Goal: Task Accomplishment & Management: Complete application form

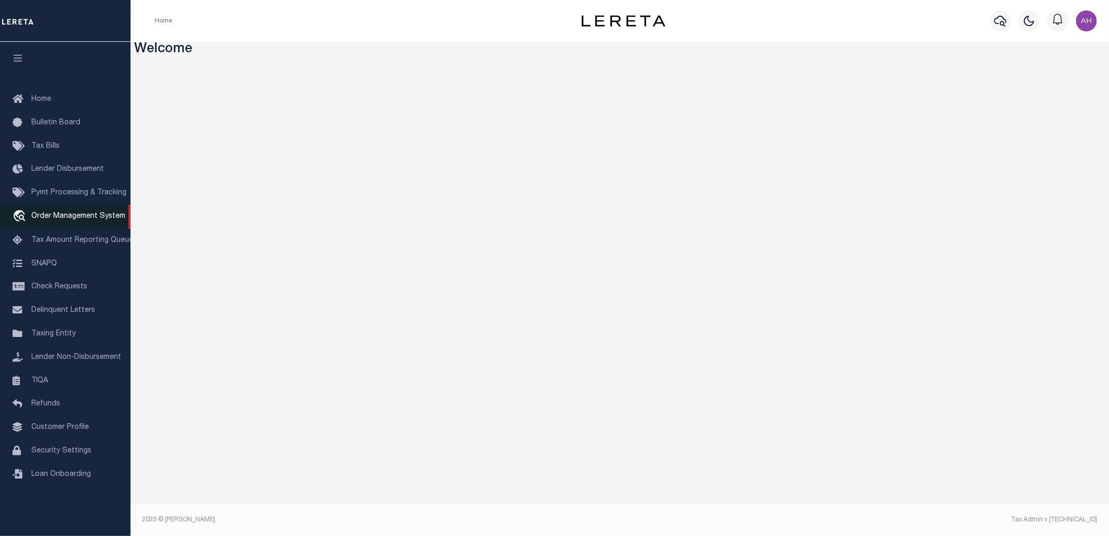
click at [70, 214] on span "Order Management System" at bounding box center [78, 215] width 94 height 7
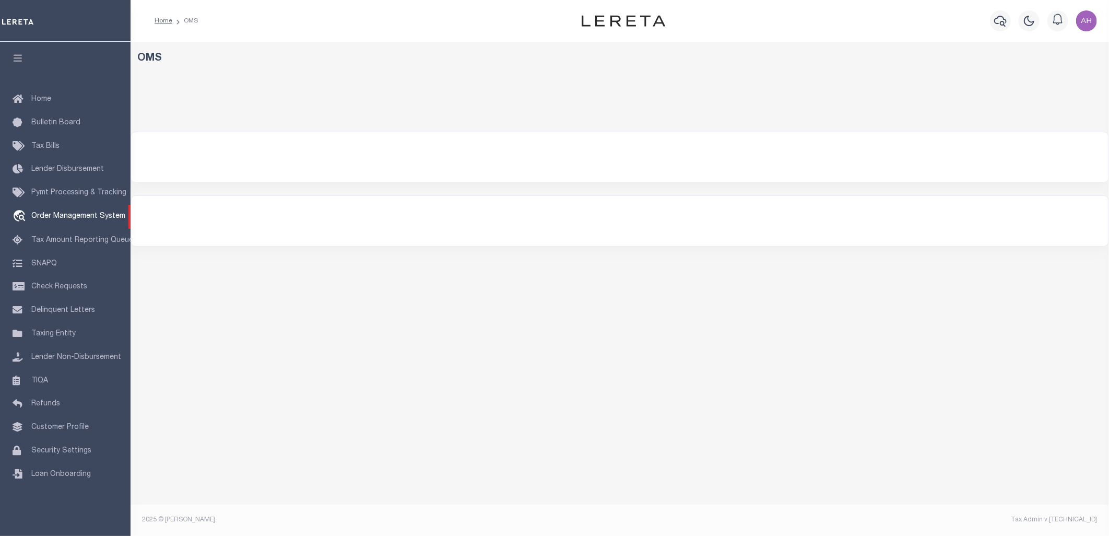
select select "200"
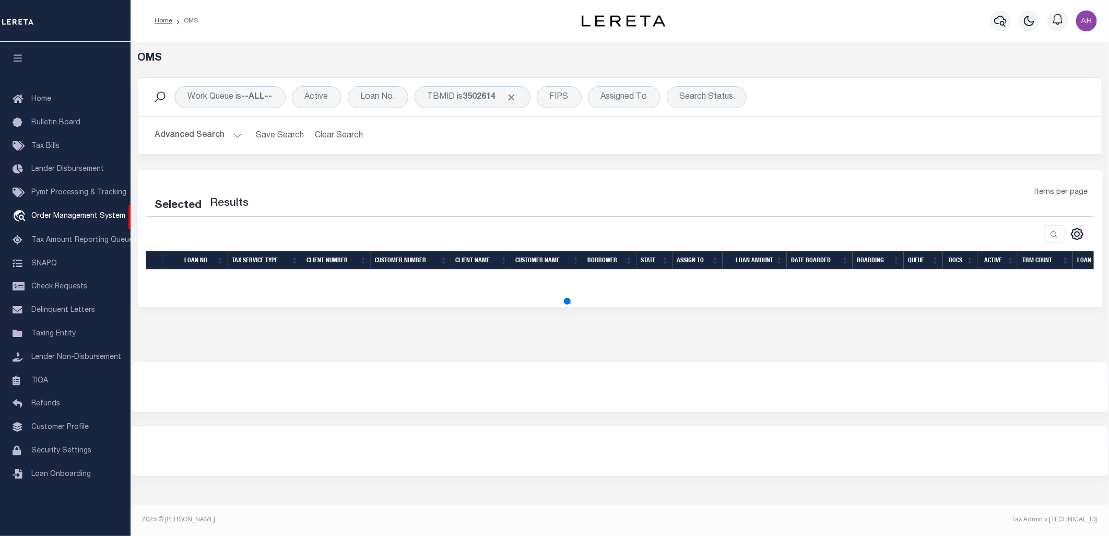
select select "200"
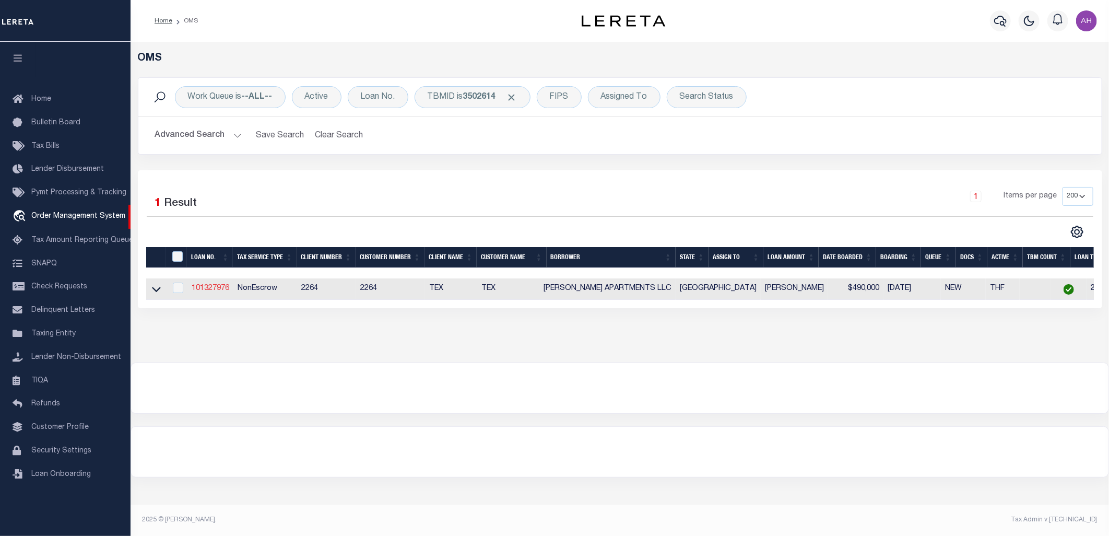
click at [197, 285] on link "101327976" at bounding box center [211, 287] width 38 height 7
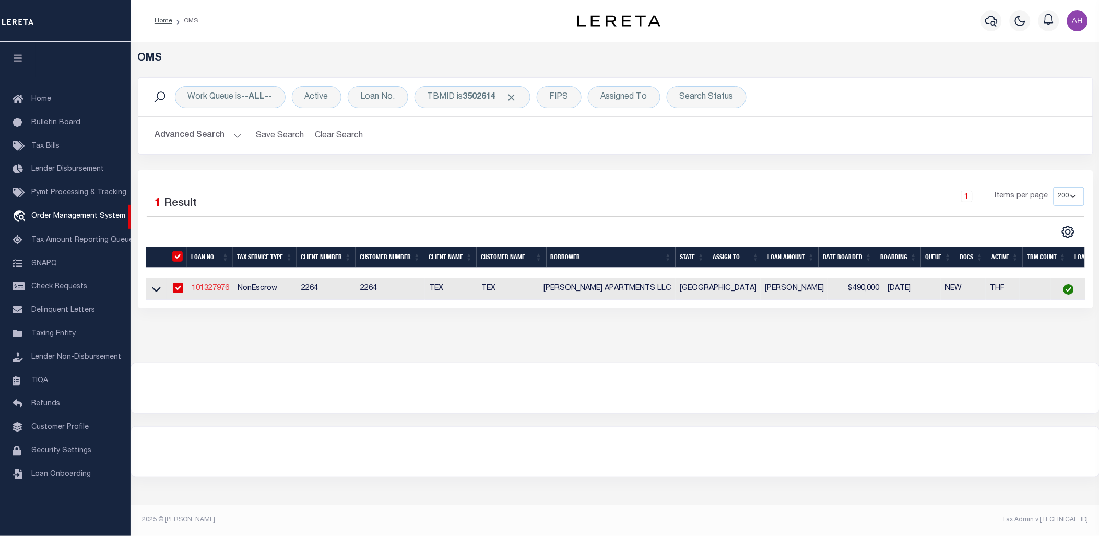
type input "101327976"
type input "[PERSON_NAME] APARTMENTS LLC"
select select
type input "[STREET_ADDRESS]"
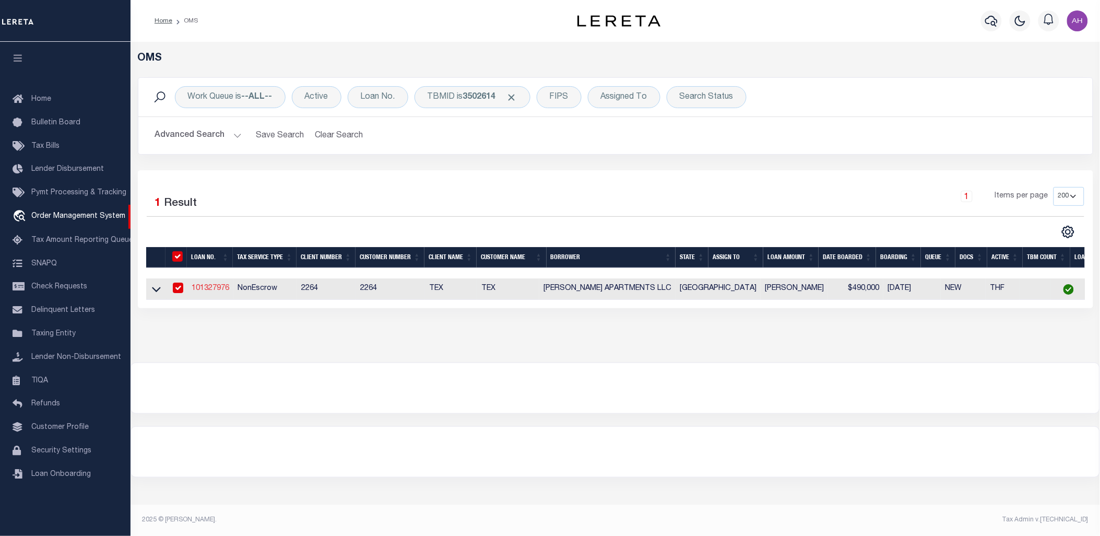
type input "[PERSON_NAME] TX 78573"
select select
select select "NonEscrow"
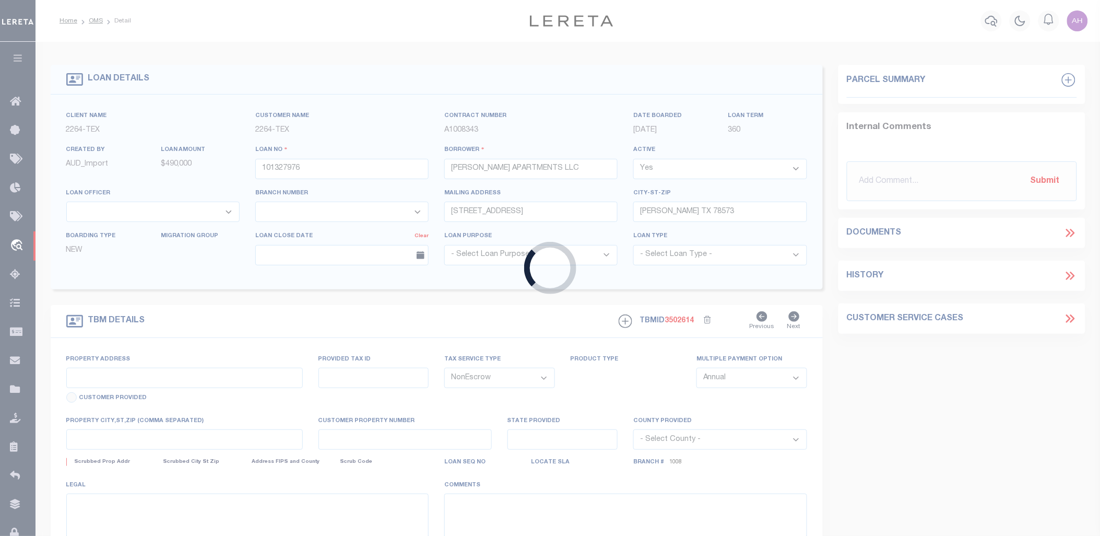
type input "[STREET_ADDRESS]"
type input "E4435-00-000-0030-00"
select select
type input "[GEOGRAPHIC_DATA], [GEOGRAPHIC_DATA], 78573"
type input "131"
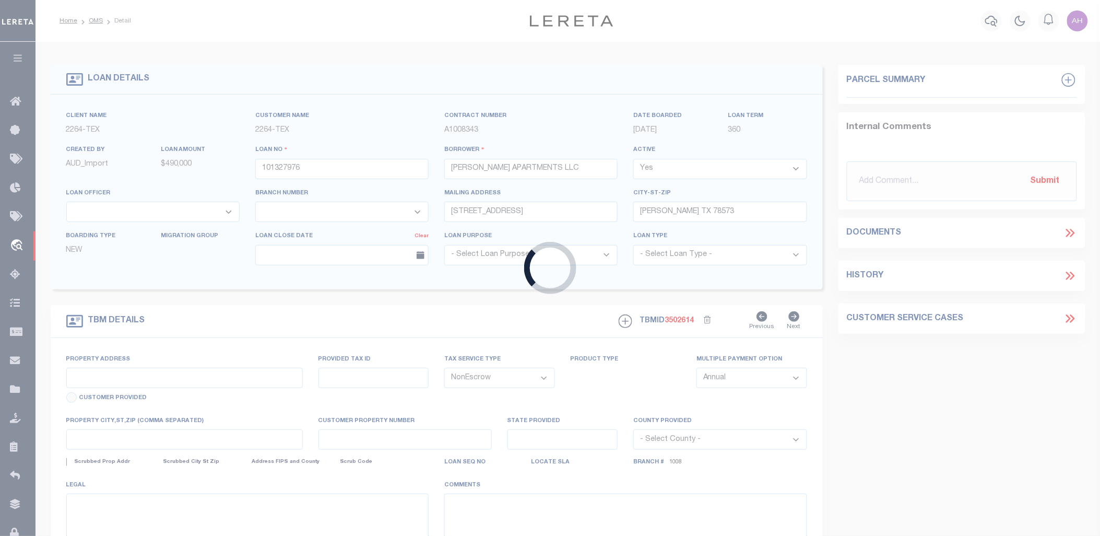
type input "[GEOGRAPHIC_DATA]"
select select
type textarea "LOT 30 EL [PERSON_NAME] ESTATES SITUATED IN [GEOGRAPHIC_DATA]"
select select "22439"
select select "8413"
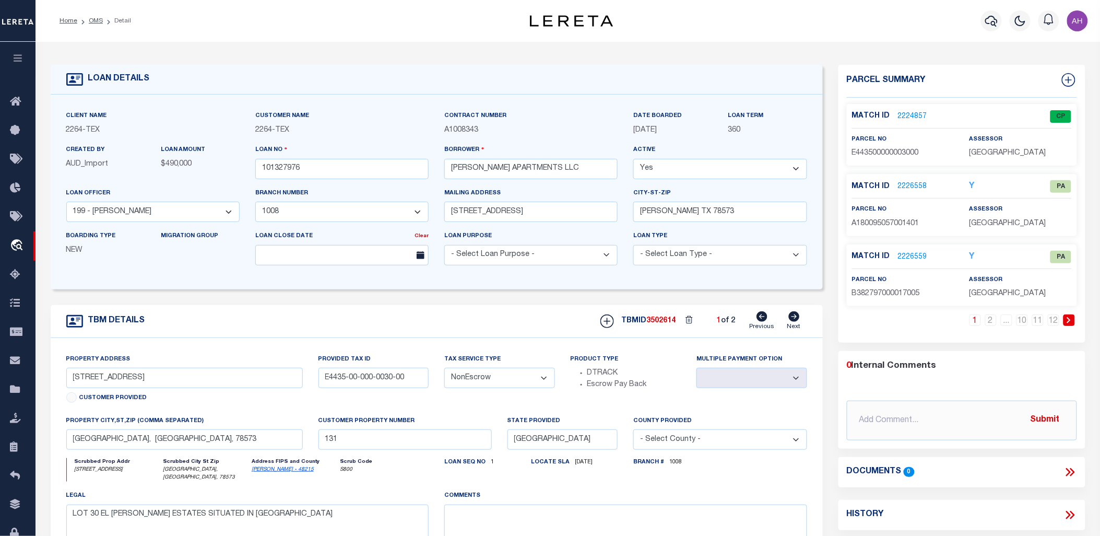
scroll to position [93, 0]
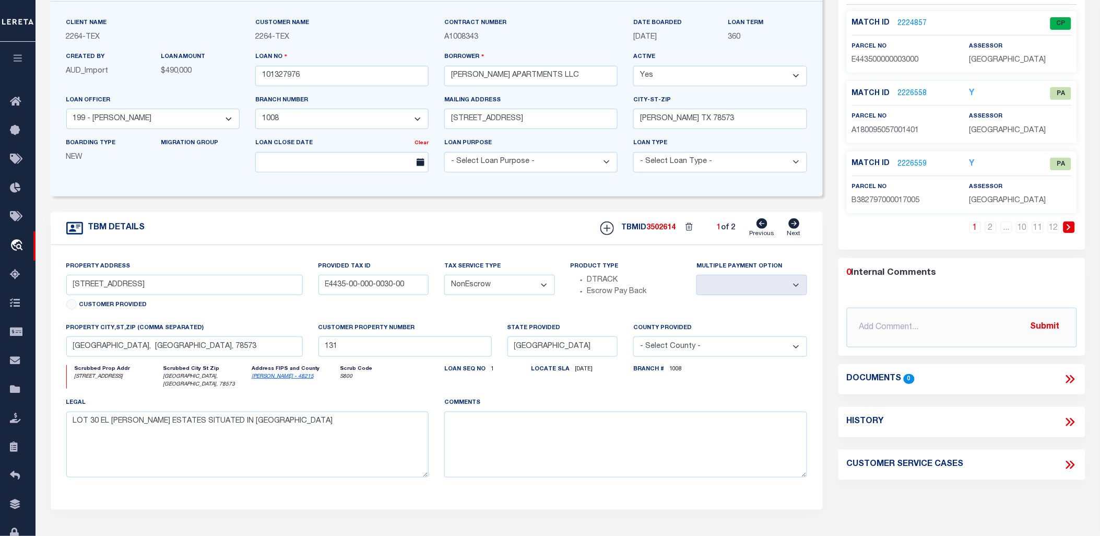
click at [1070, 376] on icon at bounding box center [1070, 379] width 14 height 14
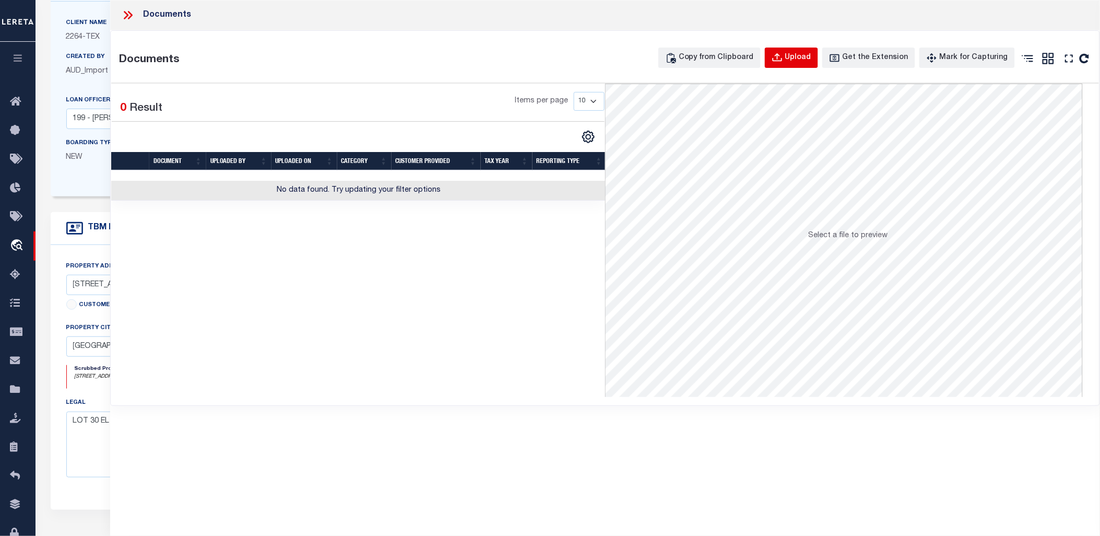
click at [804, 61] on div "Upload" at bounding box center [798, 57] width 26 height 11
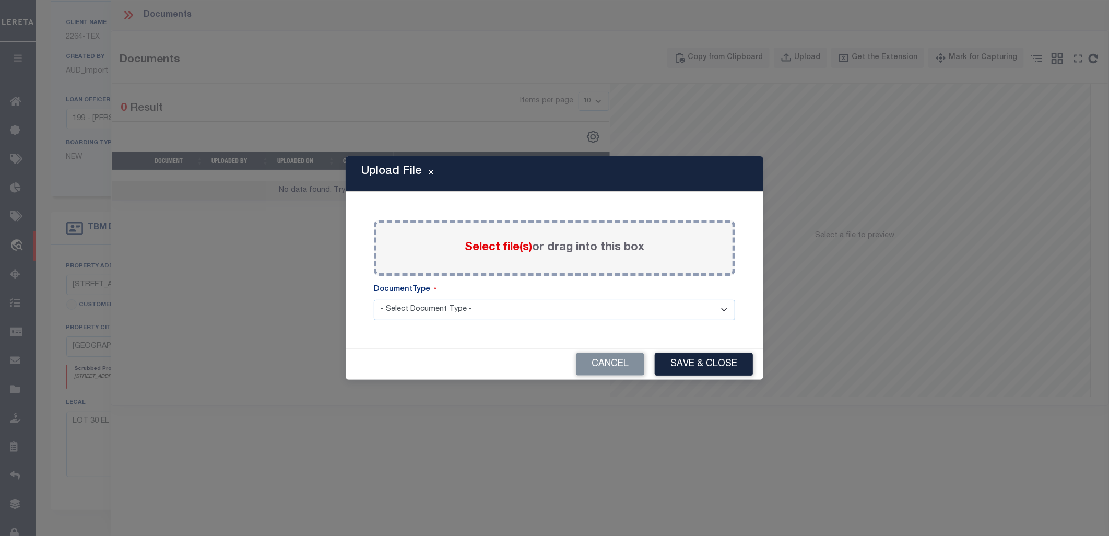
click at [471, 256] on label "Select file(s) or drag into this box" at bounding box center [555, 247] width 180 height 17
click at [0, 0] on input "Select file(s) or drag into this box" at bounding box center [0, 0] width 0 height 0
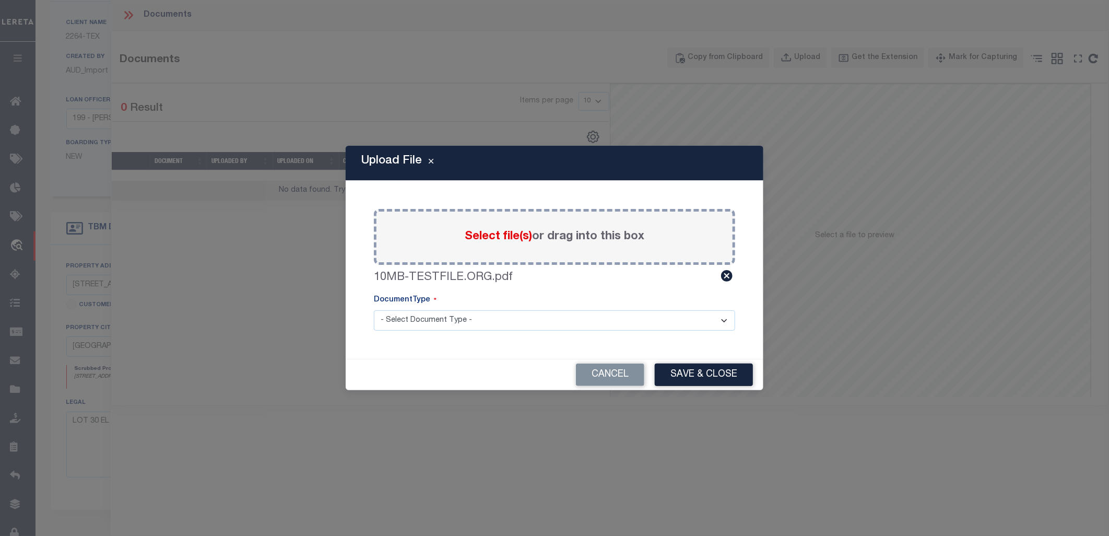
click at [683, 317] on select "- Select Document Type - Tax Service Documents" at bounding box center [554, 320] width 361 height 20
select select "TAX"
click at [374, 310] on select "- Select Document Type - Tax Service Documents" at bounding box center [554, 320] width 361 height 20
click at [731, 377] on button "Save & Close" at bounding box center [704, 374] width 98 height 22
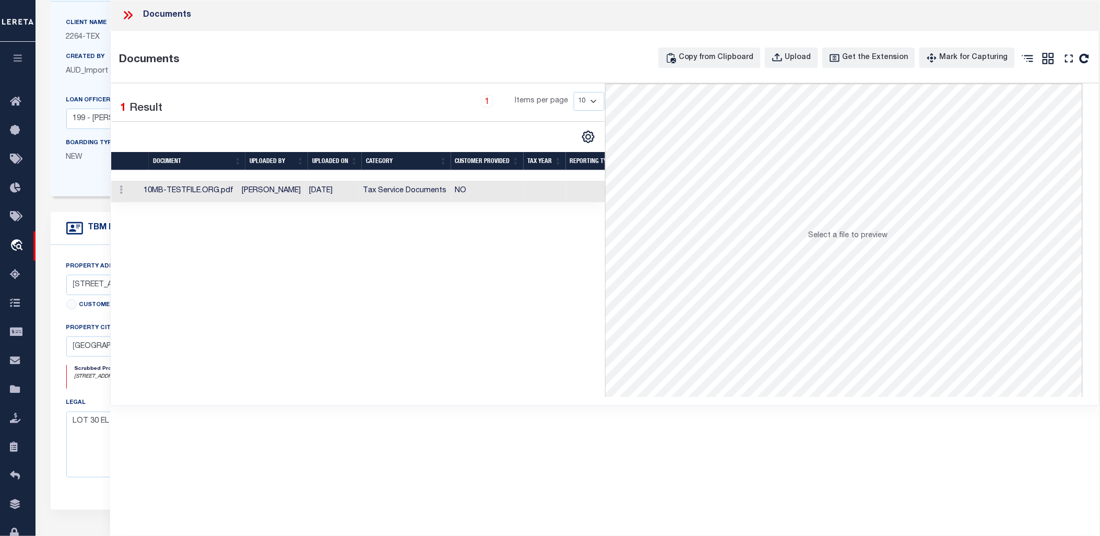
click at [122, 13] on icon at bounding box center [128, 15] width 14 height 14
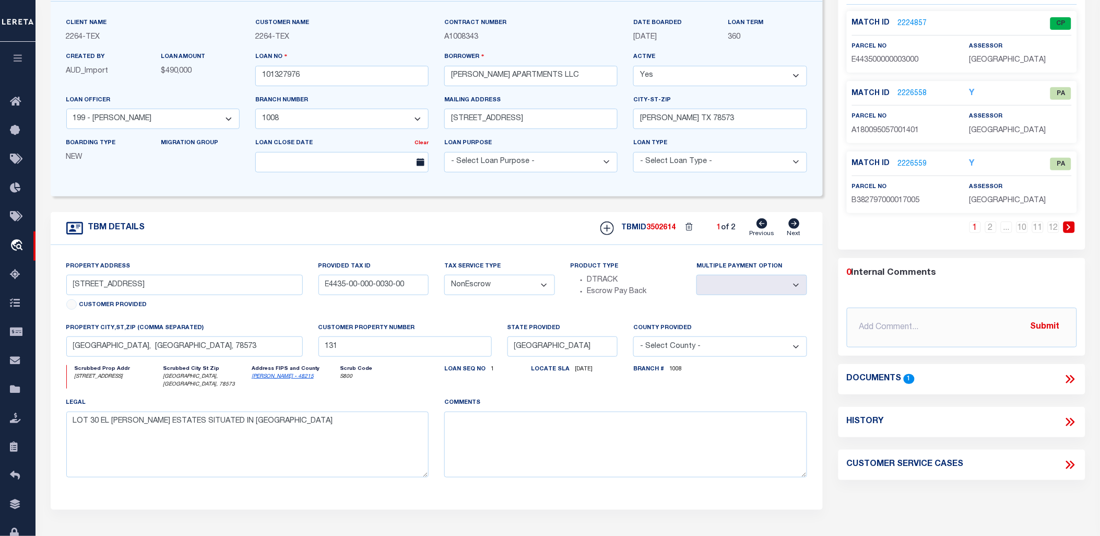
click at [1072, 421] on icon at bounding box center [1070, 422] width 14 height 14
select select "100"
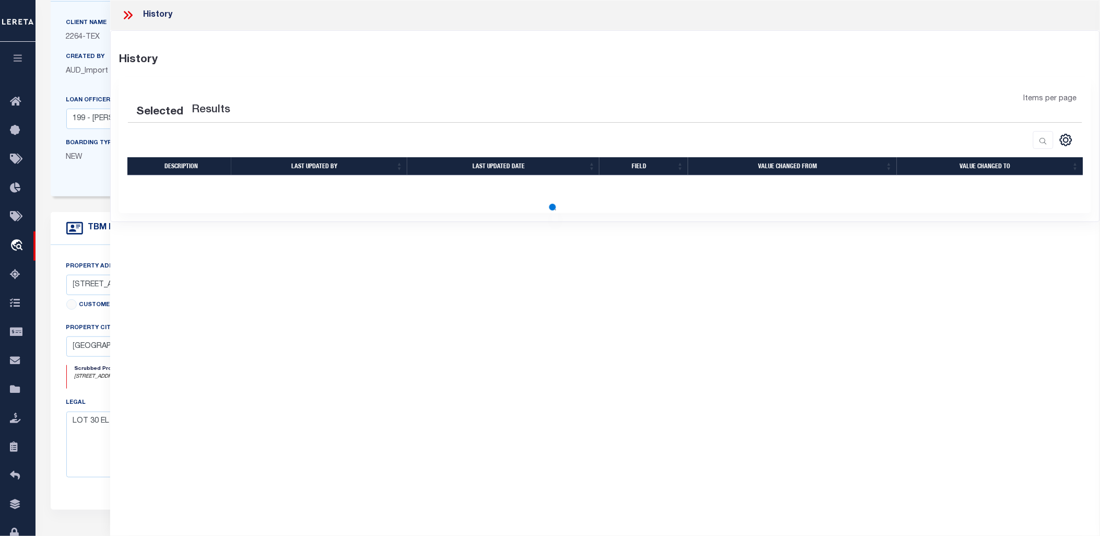
select select "100"
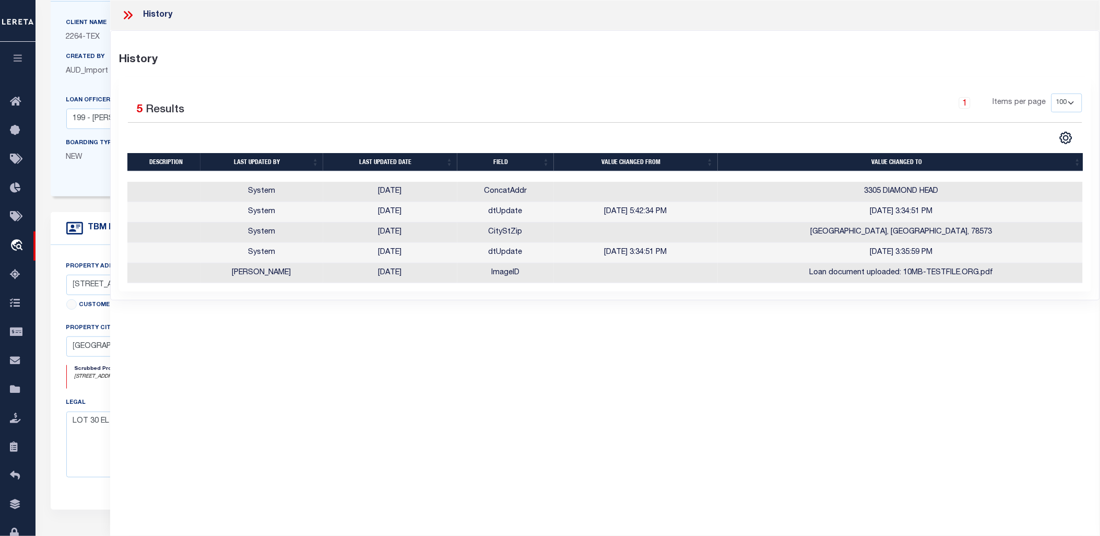
scroll to position [0, 2]
click at [496, 272] on td "ImageID" at bounding box center [503, 273] width 97 height 20
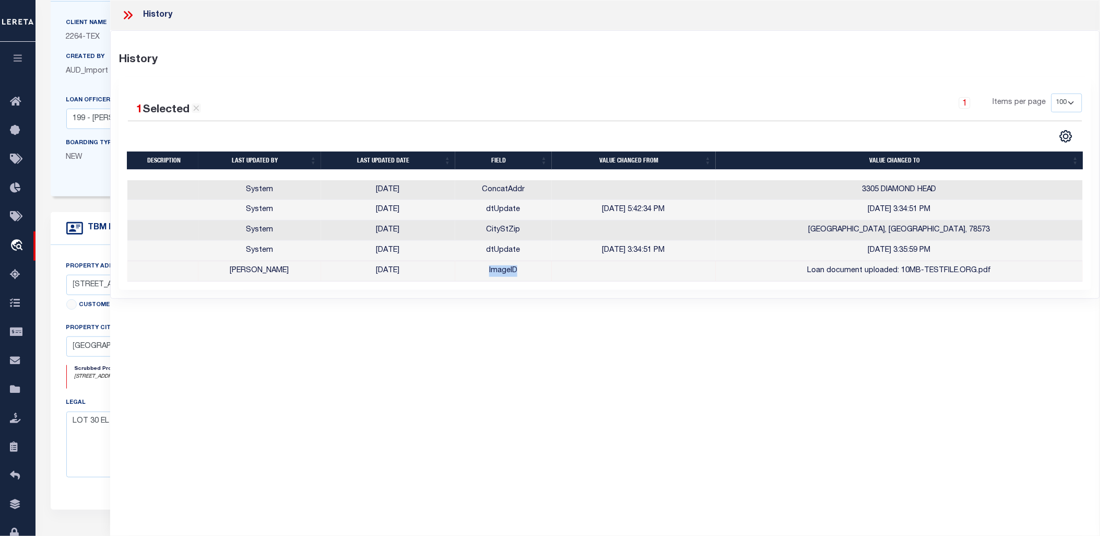
click at [496, 272] on td "ImageID" at bounding box center [503, 271] width 97 height 20
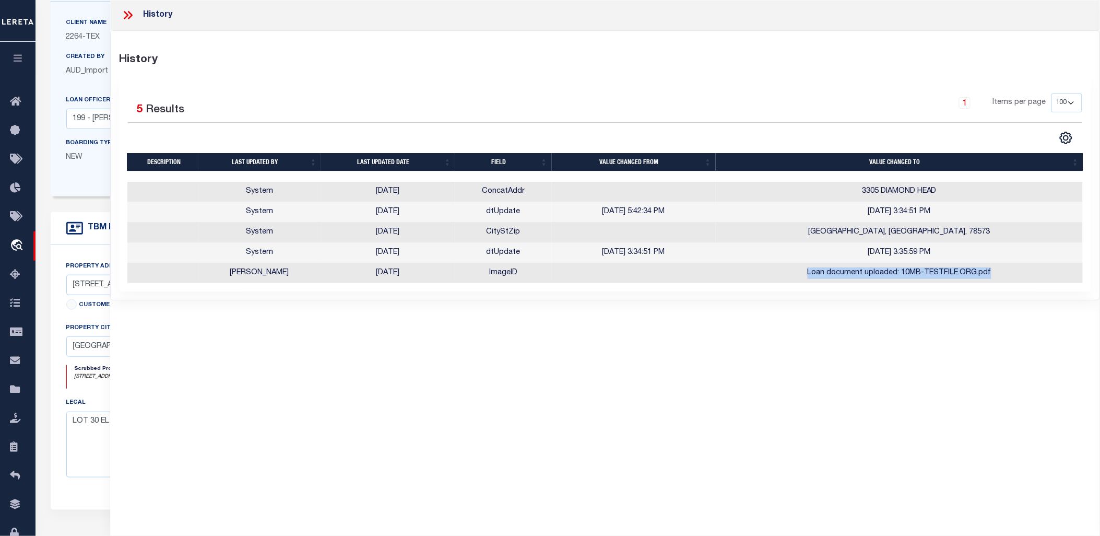
drag, startPoint x: 992, startPoint y: 274, endPoint x: 794, endPoint y: 280, distance: 197.4
click at [794, 280] on td "Loan document uploaded: 10MB-TESTFILE.ORG.pdf" at bounding box center [899, 273] width 367 height 20
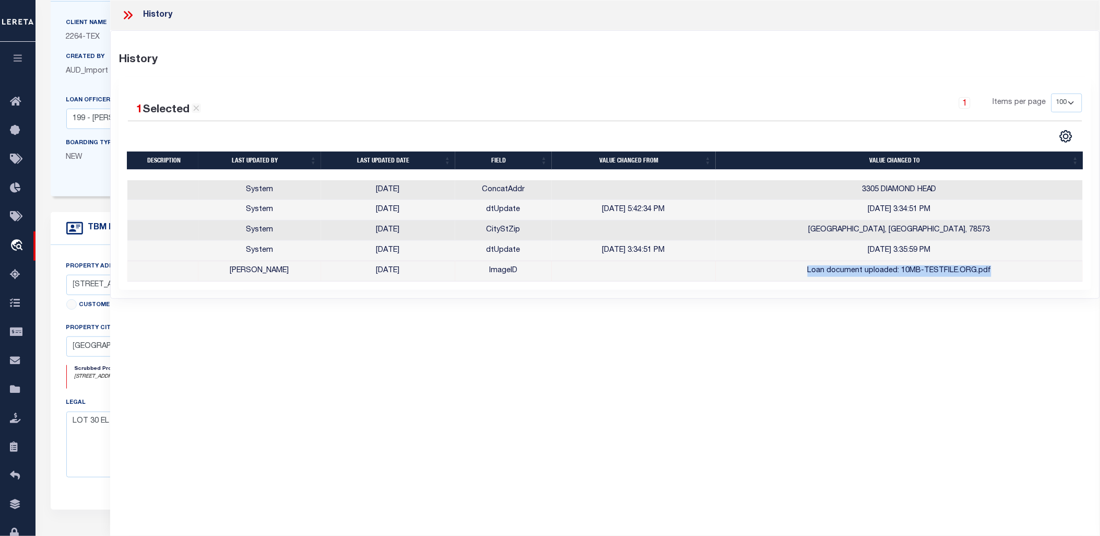
click at [123, 16] on icon at bounding box center [128, 15] width 14 height 14
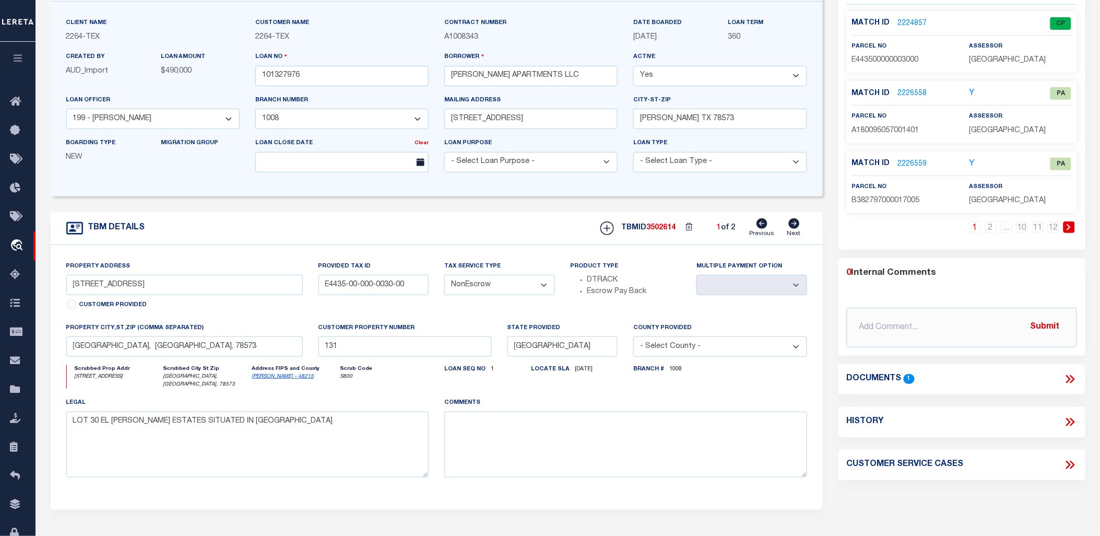
click at [1073, 423] on icon at bounding box center [1070, 422] width 14 height 14
select select "100"
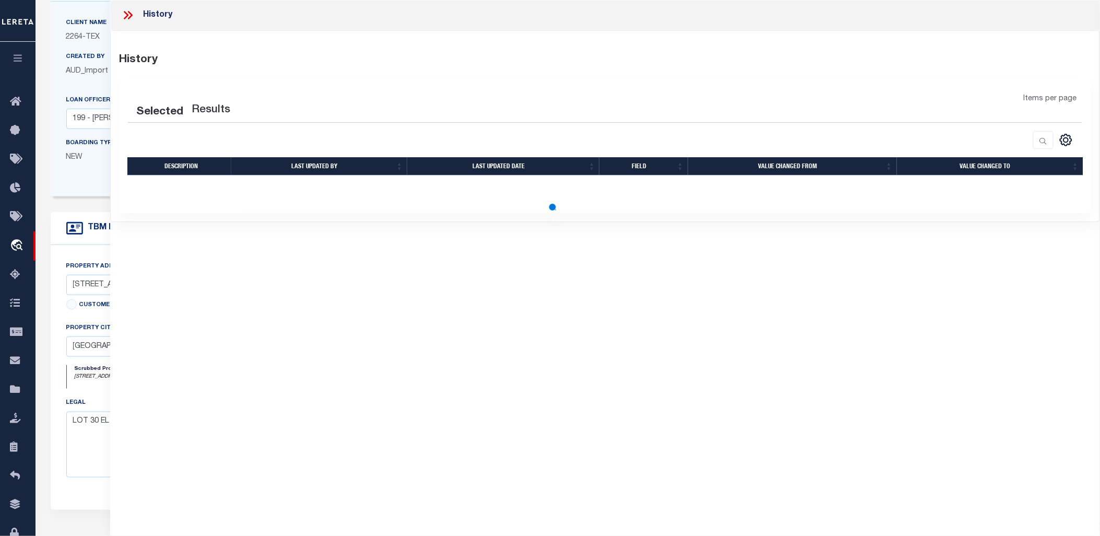
select select "100"
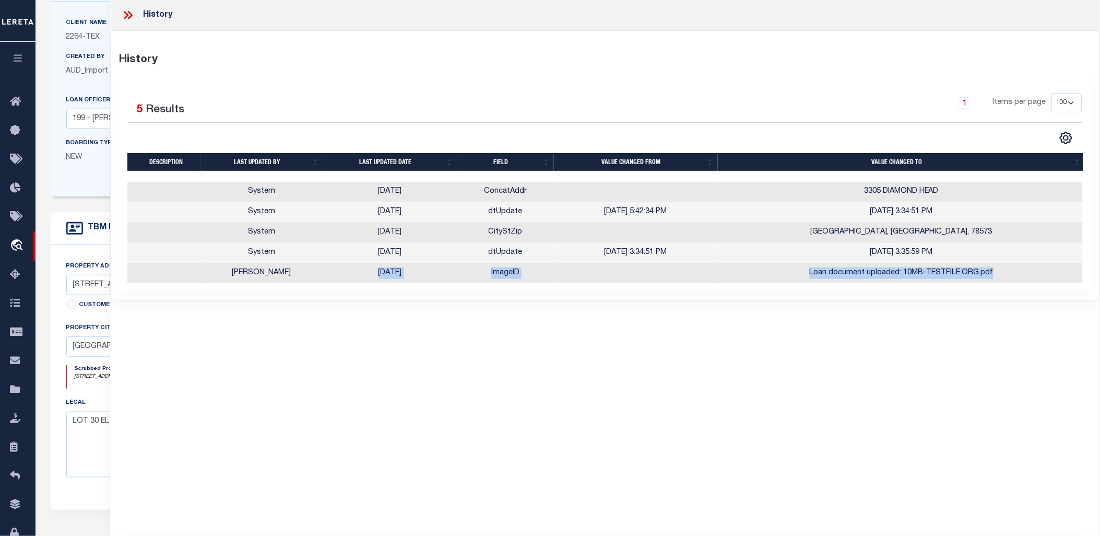
drag, startPoint x: 359, startPoint y: 271, endPoint x: 1033, endPoint y: 270, distance: 674.9
click at [1033, 270] on tr "[PERSON_NAME] [DATE] ImageID Loan document uploaded: 10MB-TESTFILE.ORG.pdf" at bounding box center [606, 273] width 958 height 20
click at [597, 326] on div "History History Selected 5 Results 1 Items per page" at bounding box center [605, 253] width 990 height 507
click at [129, 14] on icon at bounding box center [128, 15] width 14 height 14
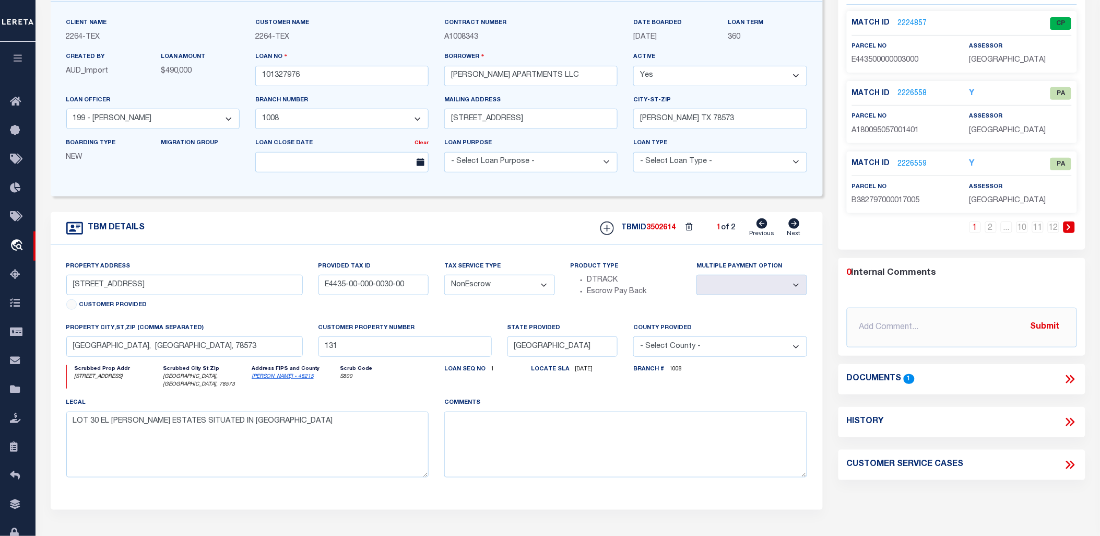
click at [1069, 379] on icon at bounding box center [1068, 379] width 5 height 8
